Goal: Task Accomplishment & Management: Complete application form

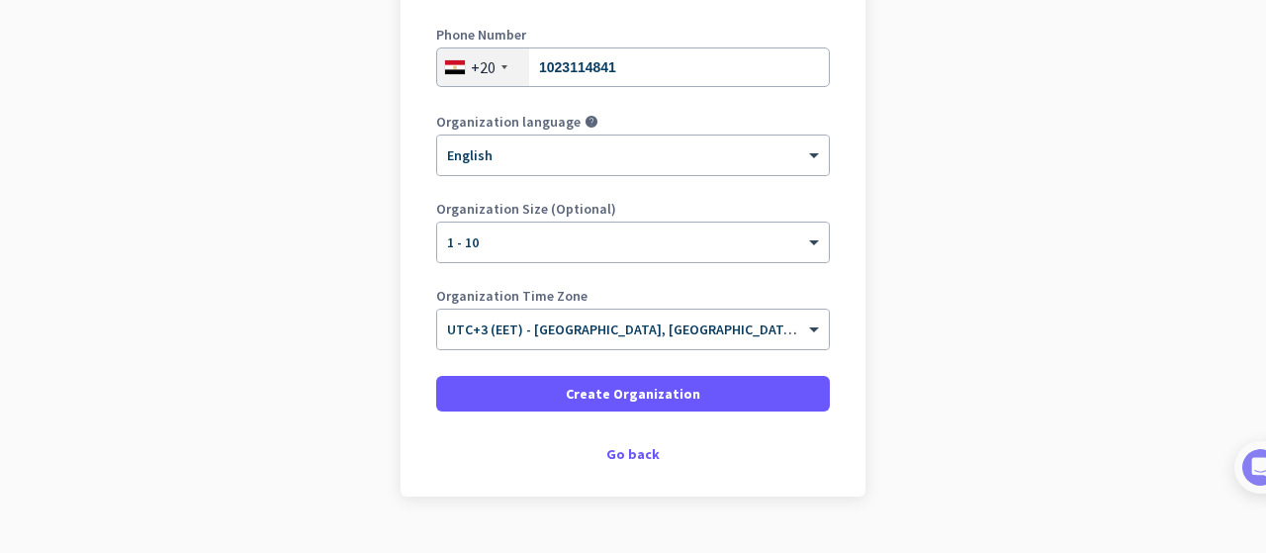
scroll to position [372, 0]
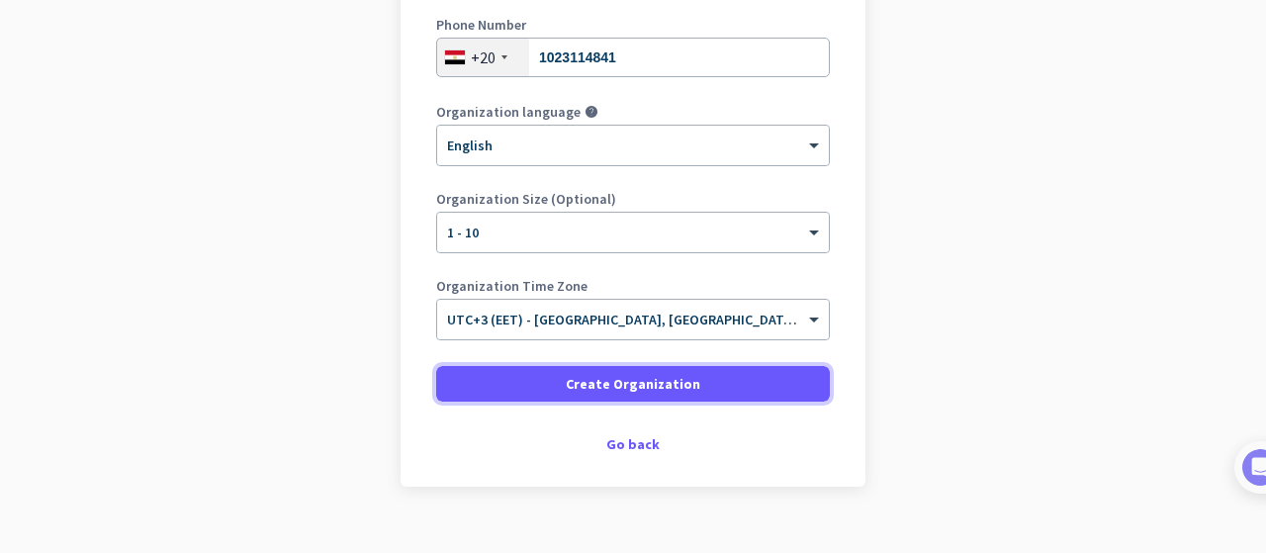
click at [649, 381] on span "Create Organization" at bounding box center [633, 384] width 134 height 20
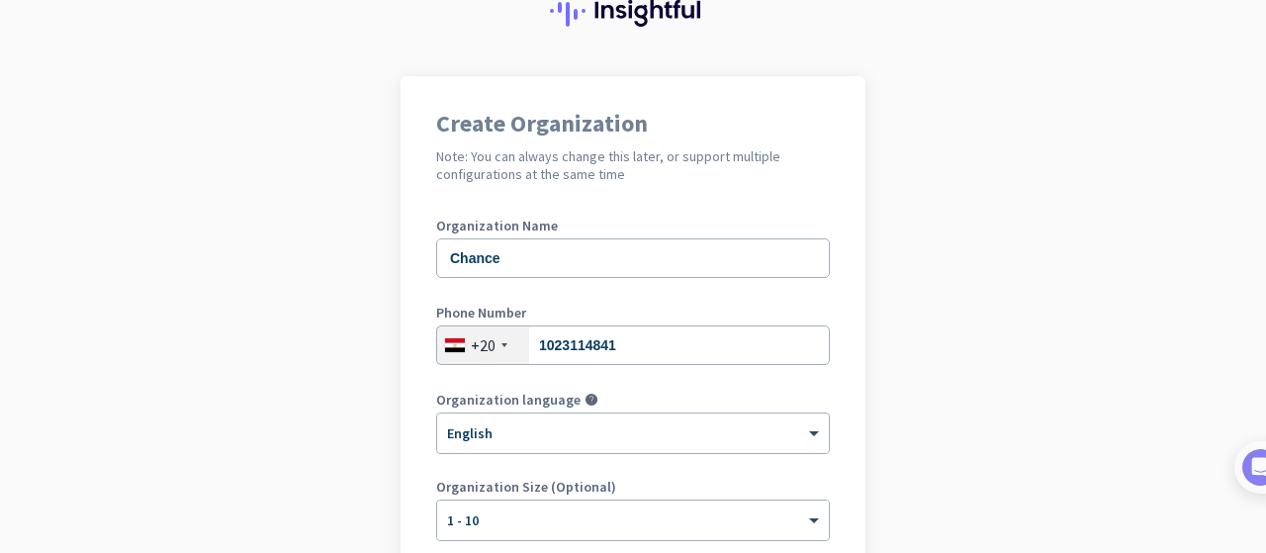
scroll to position [0, 0]
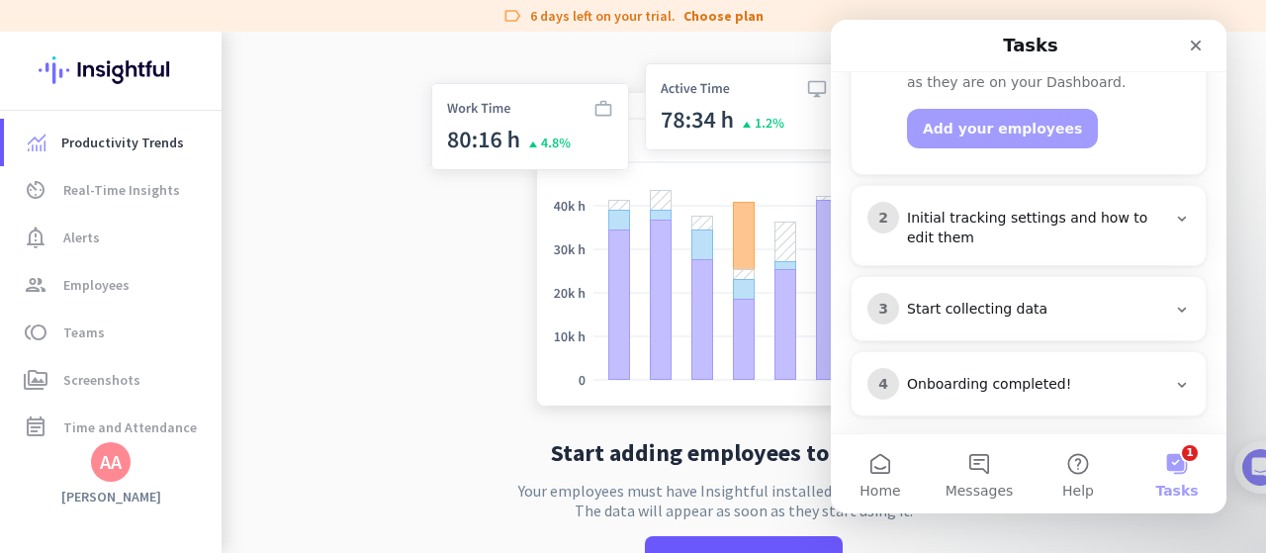
scroll to position [398, 0]
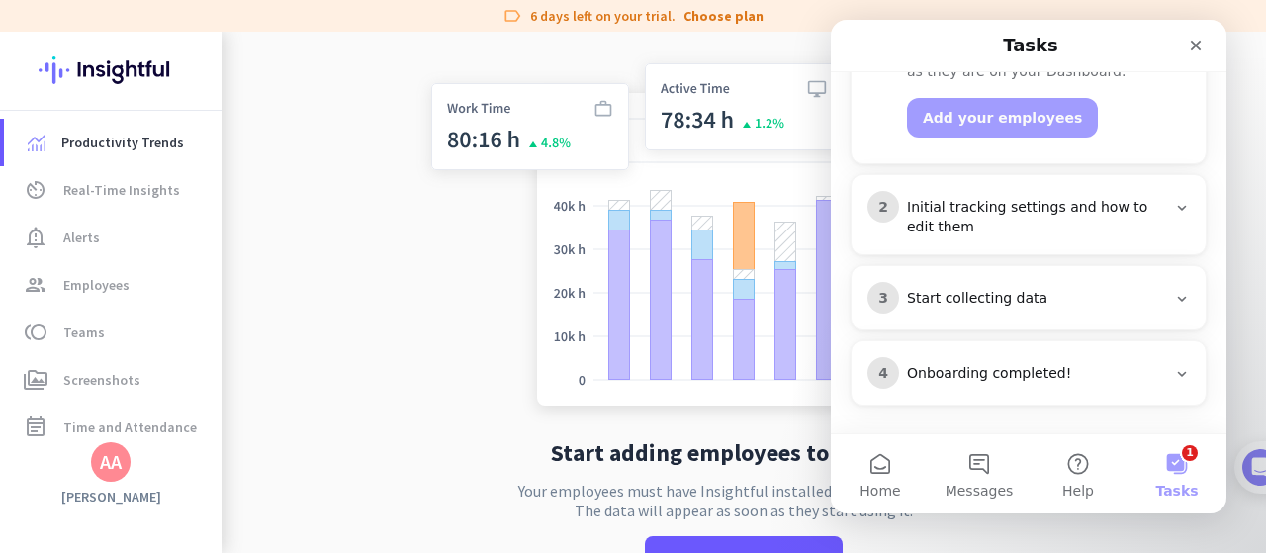
click at [1193, 41] on icon "Close" at bounding box center [1196, 46] width 16 height 16
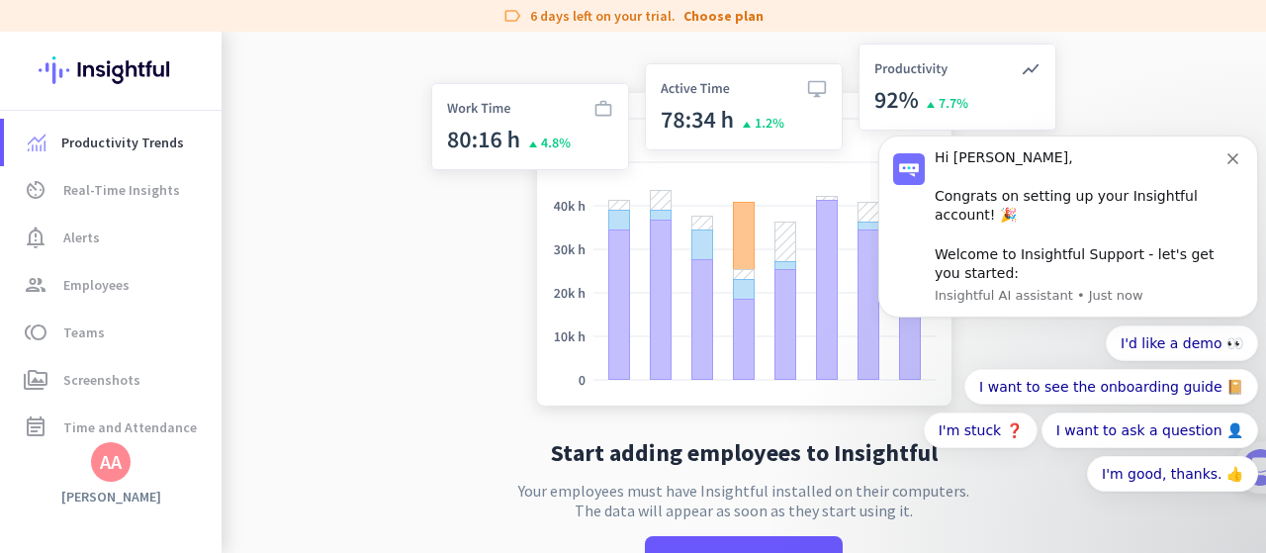
scroll to position [0, 0]
click at [1232, 153] on icon "Dismiss notification" at bounding box center [1232, 158] width 11 height 11
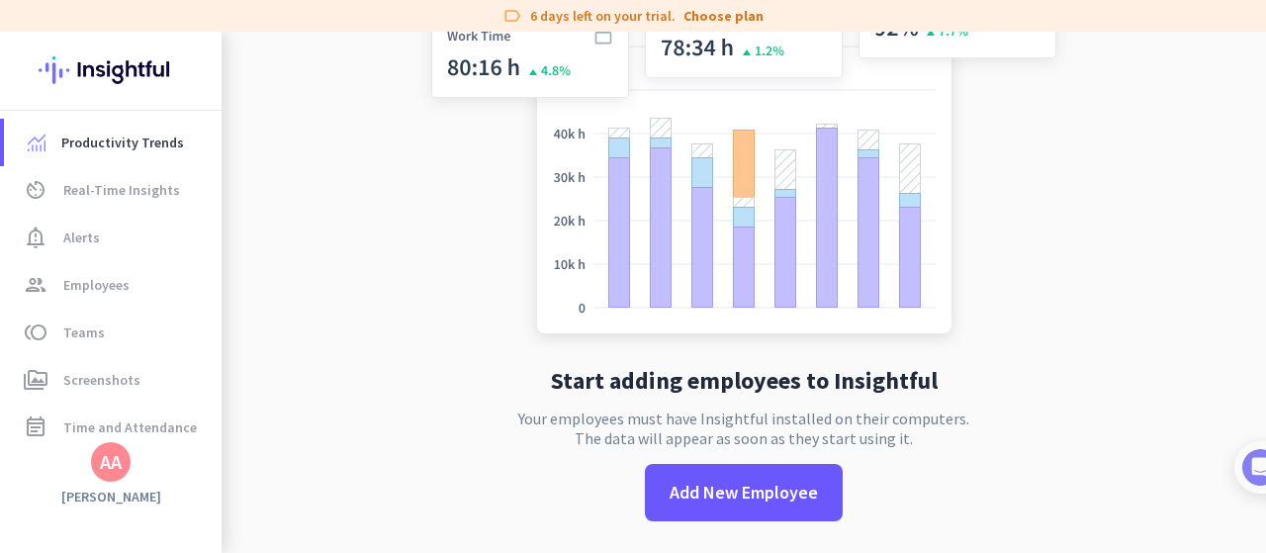
scroll to position [233, 0]
